Goal: Task Accomplishment & Management: Manage account settings

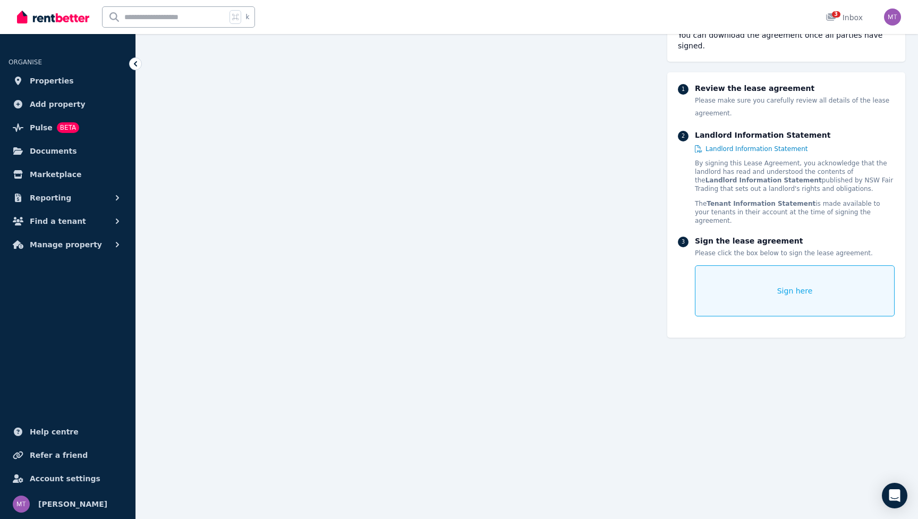
scroll to position [13649, 0]
click at [740, 276] on div "Sign here" at bounding box center [795, 290] width 200 height 51
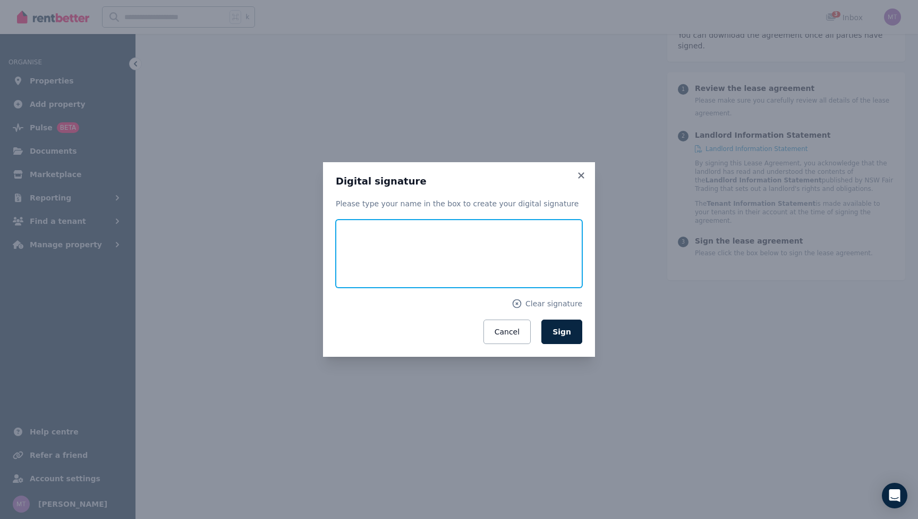
click at [371, 250] on input "text" at bounding box center [459, 253] width 247 height 68
type input "**********"
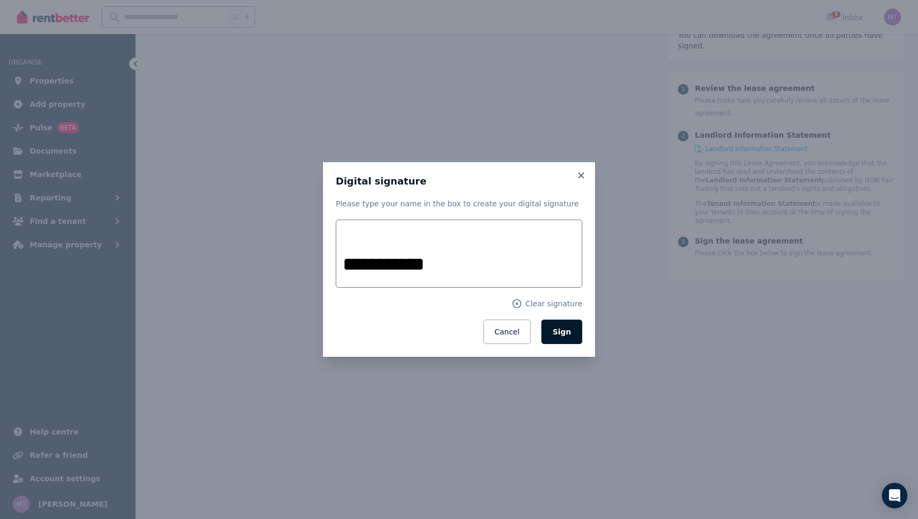
click at [568, 335] on span "Sign" at bounding box center [562, 331] width 19 height 9
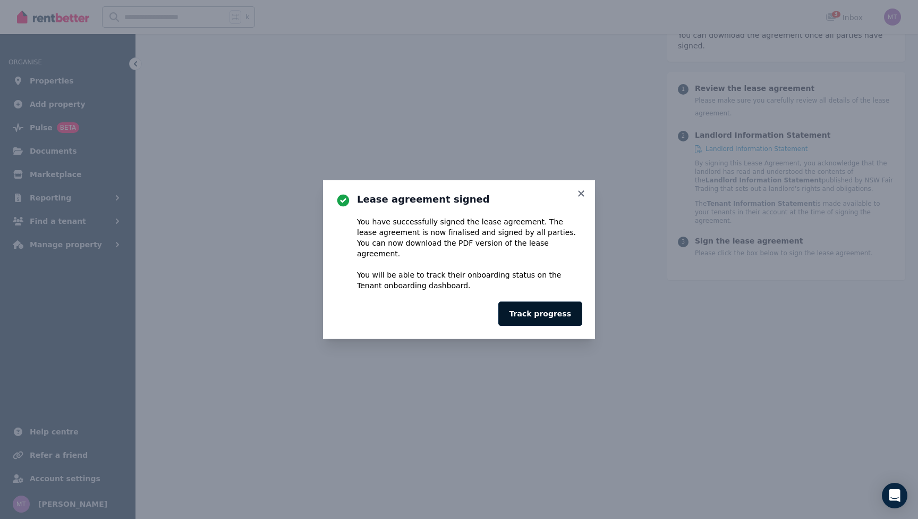
click at [547, 307] on button "Track progress" at bounding box center [540, 313] width 84 height 24
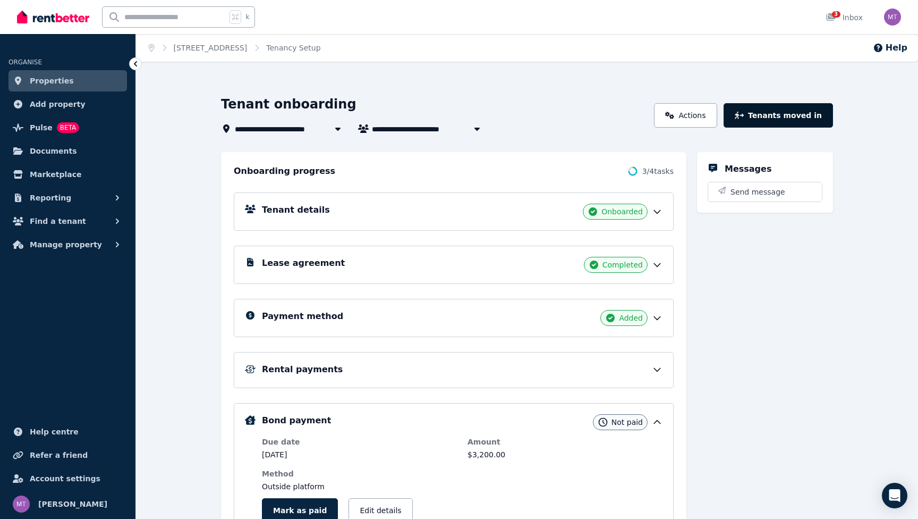
click at [770, 111] on button "Tenants moved in" at bounding box center [778, 115] width 109 height 24
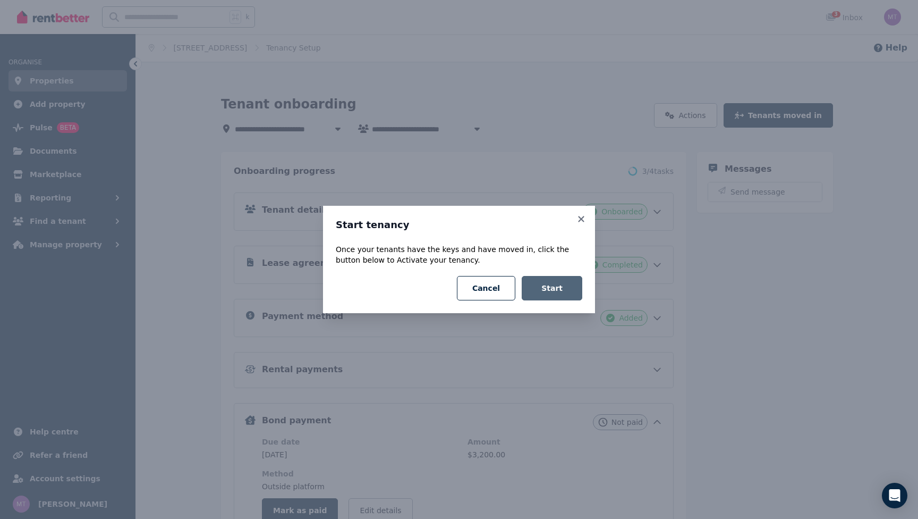
click at [556, 288] on button "Start" at bounding box center [552, 288] width 61 height 24
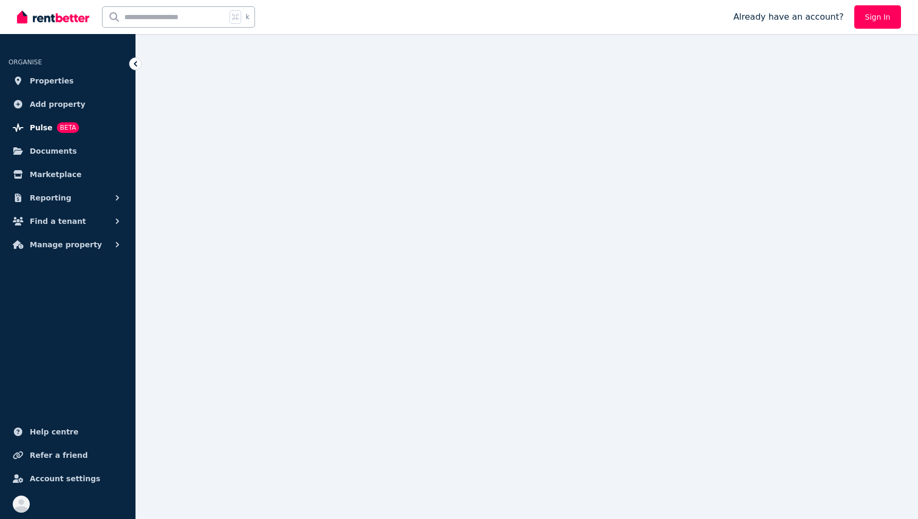
click at [36, 131] on span "Pulse" at bounding box center [41, 127] width 23 height 13
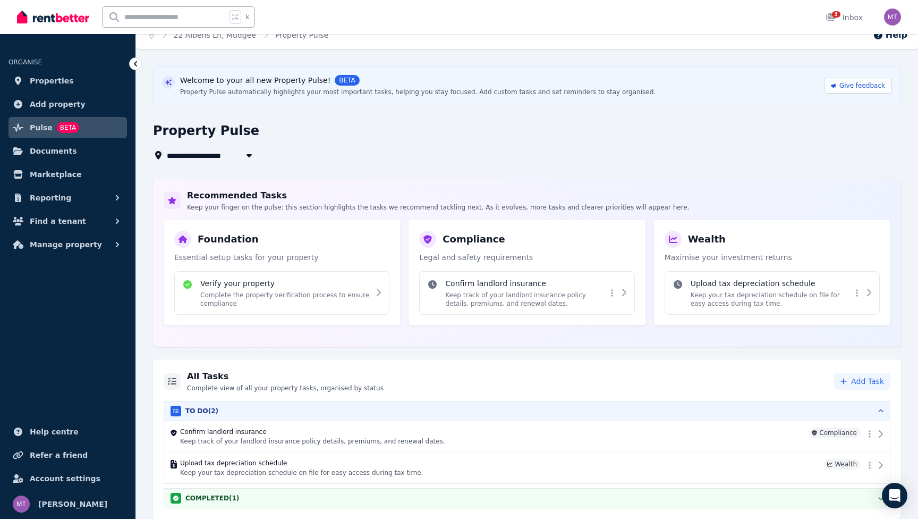
scroll to position [23, 0]
click at [201, 149] on span "22 Albens Ln, Mudgee" at bounding box center [215, 155] width 97 height 13
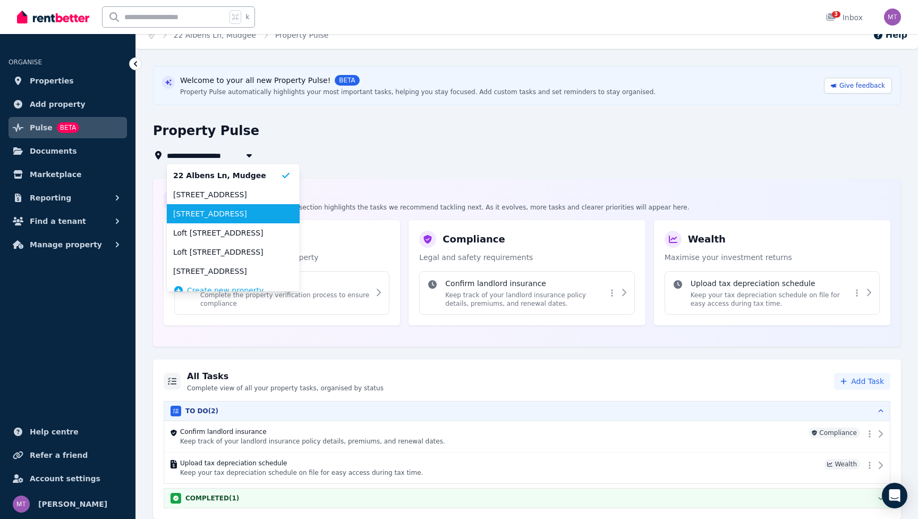
click at [224, 208] on span "[STREET_ADDRESS]" at bounding box center [226, 213] width 107 height 11
type input "**********"
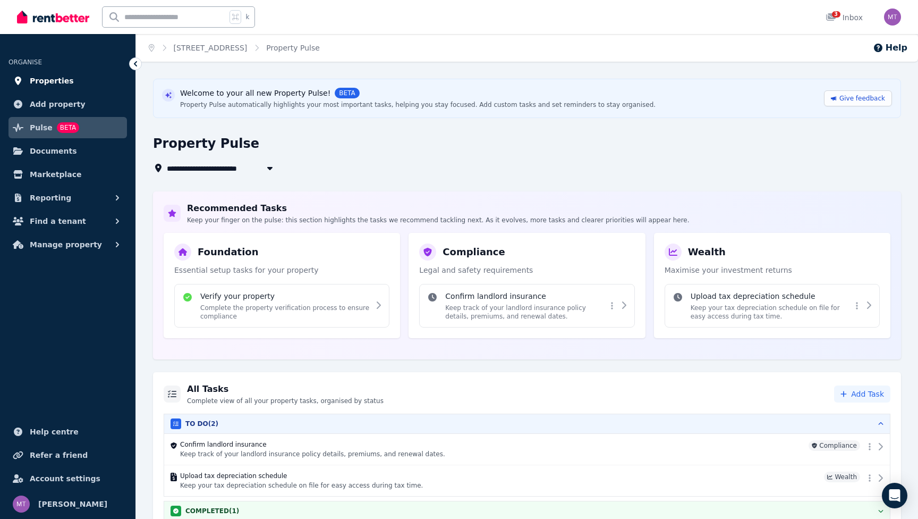
click at [50, 81] on span "Properties" at bounding box center [52, 80] width 44 height 13
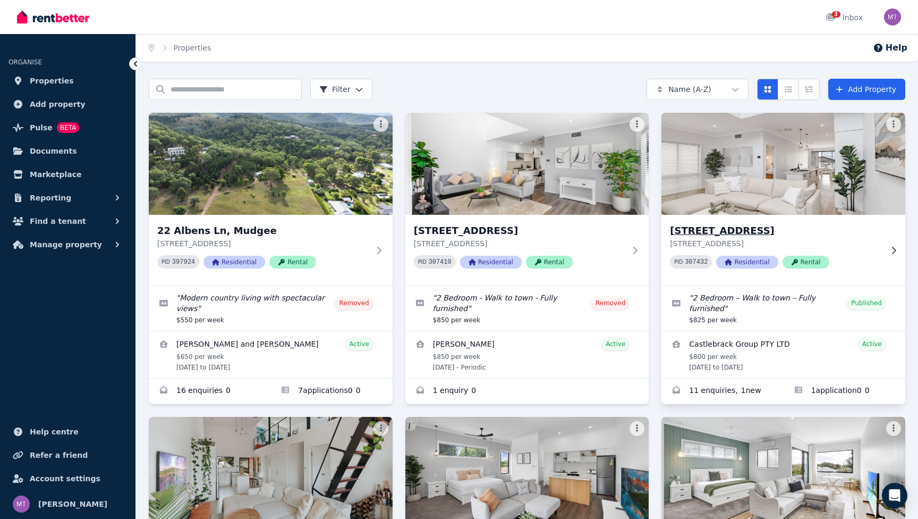
click at [766, 225] on h3 "[STREET_ADDRESS]" at bounding box center [776, 230] width 212 height 15
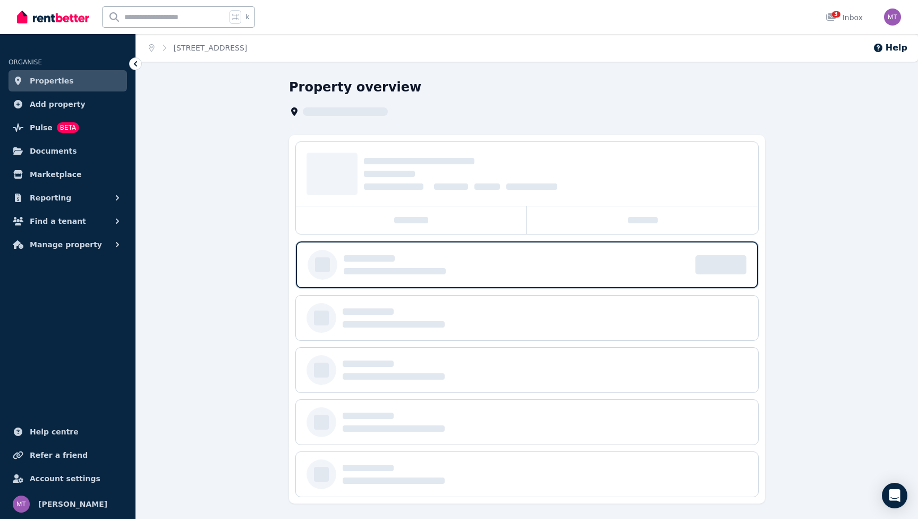
click at [729, 1] on div "k 3 Inbox" at bounding box center [441, 17] width 848 height 34
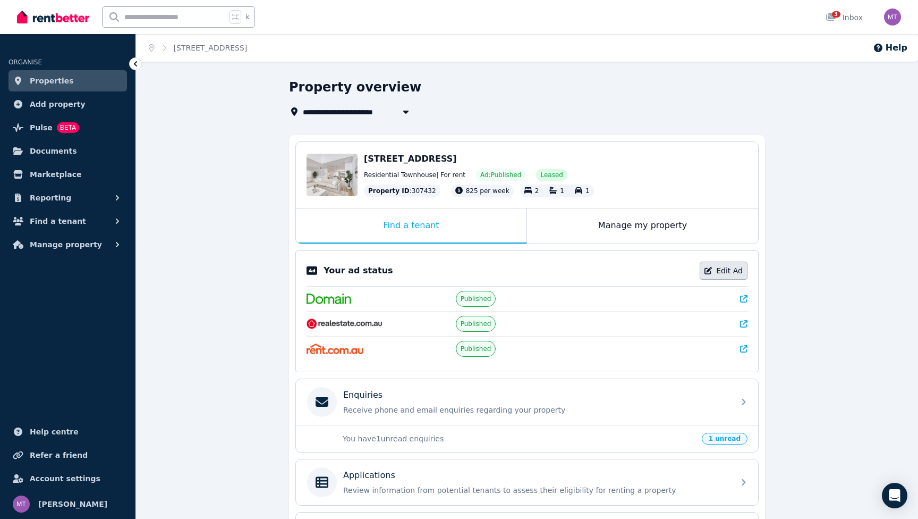
click at [733, 272] on link "Edit Ad" at bounding box center [724, 270] width 48 height 18
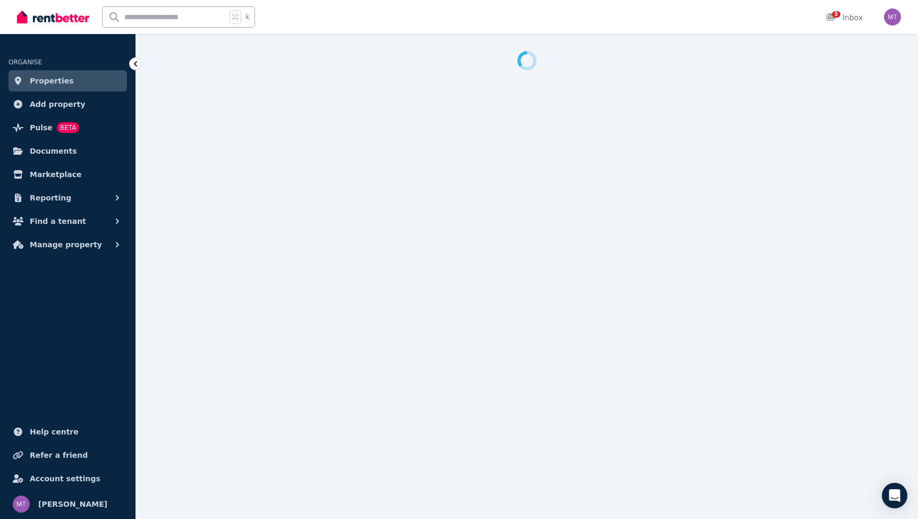
select select "***"
select select "**********"
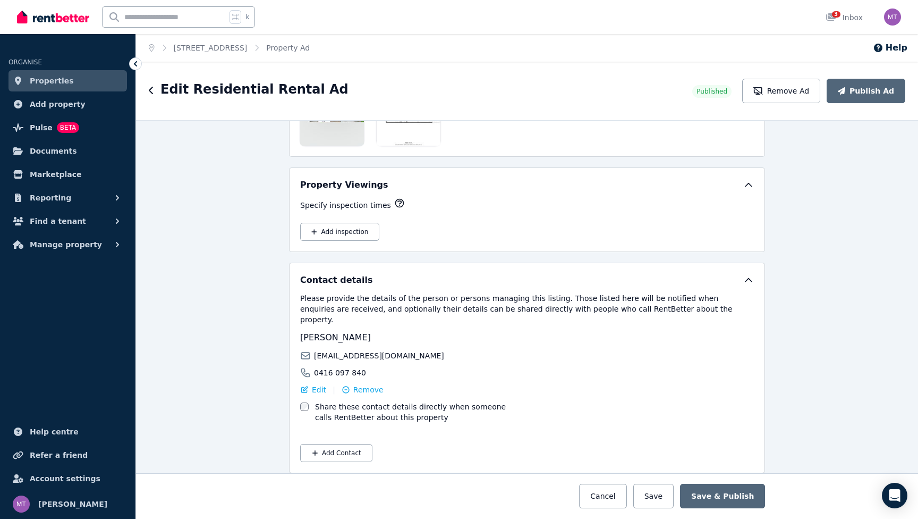
scroll to position [1733, 0]
click at [802, 96] on button "Remove Ad" at bounding box center [781, 91] width 78 height 24
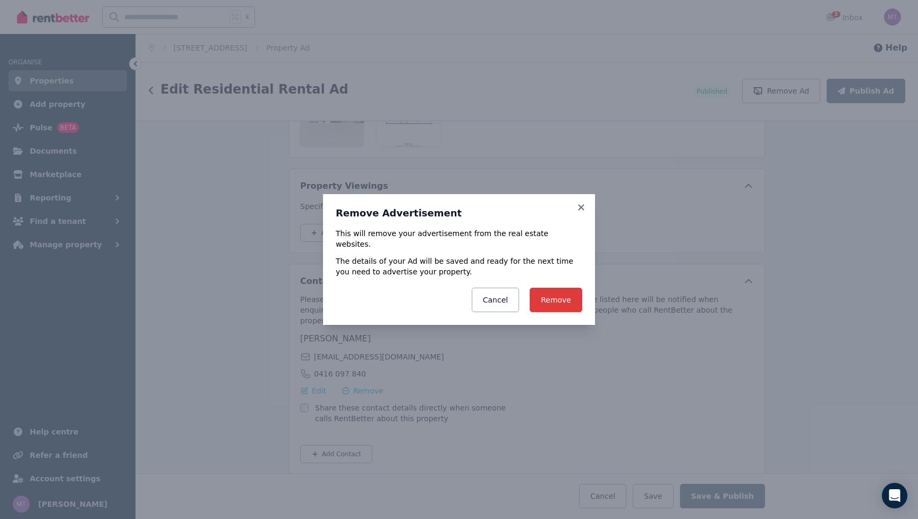
click at [566, 300] on button "Remove" at bounding box center [556, 299] width 53 height 24
